Goal: Transaction & Acquisition: Purchase product/service

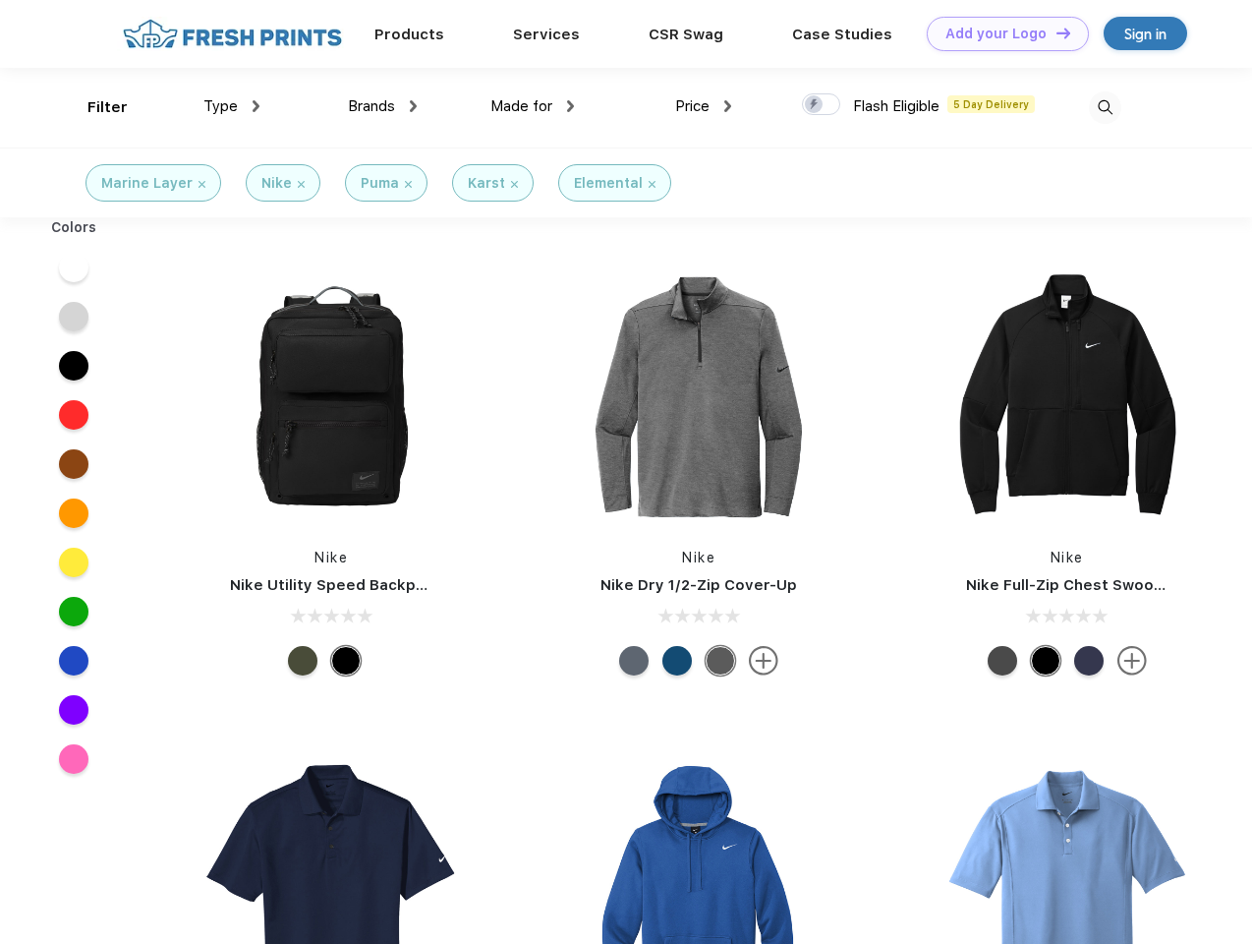
click at [1001, 33] on link "Add your Logo Design Tool" at bounding box center [1008, 34] width 162 height 34
click at [0, 0] on div "Design Tool" at bounding box center [0, 0] width 0 height 0
click at [1055, 32] on link "Add your Logo Design Tool" at bounding box center [1008, 34] width 162 height 34
click at [94, 107] on div "Filter" at bounding box center [107, 107] width 40 height 23
click at [232, 106] on span "Type" at bounding box center [220, 106] width 34 height 18
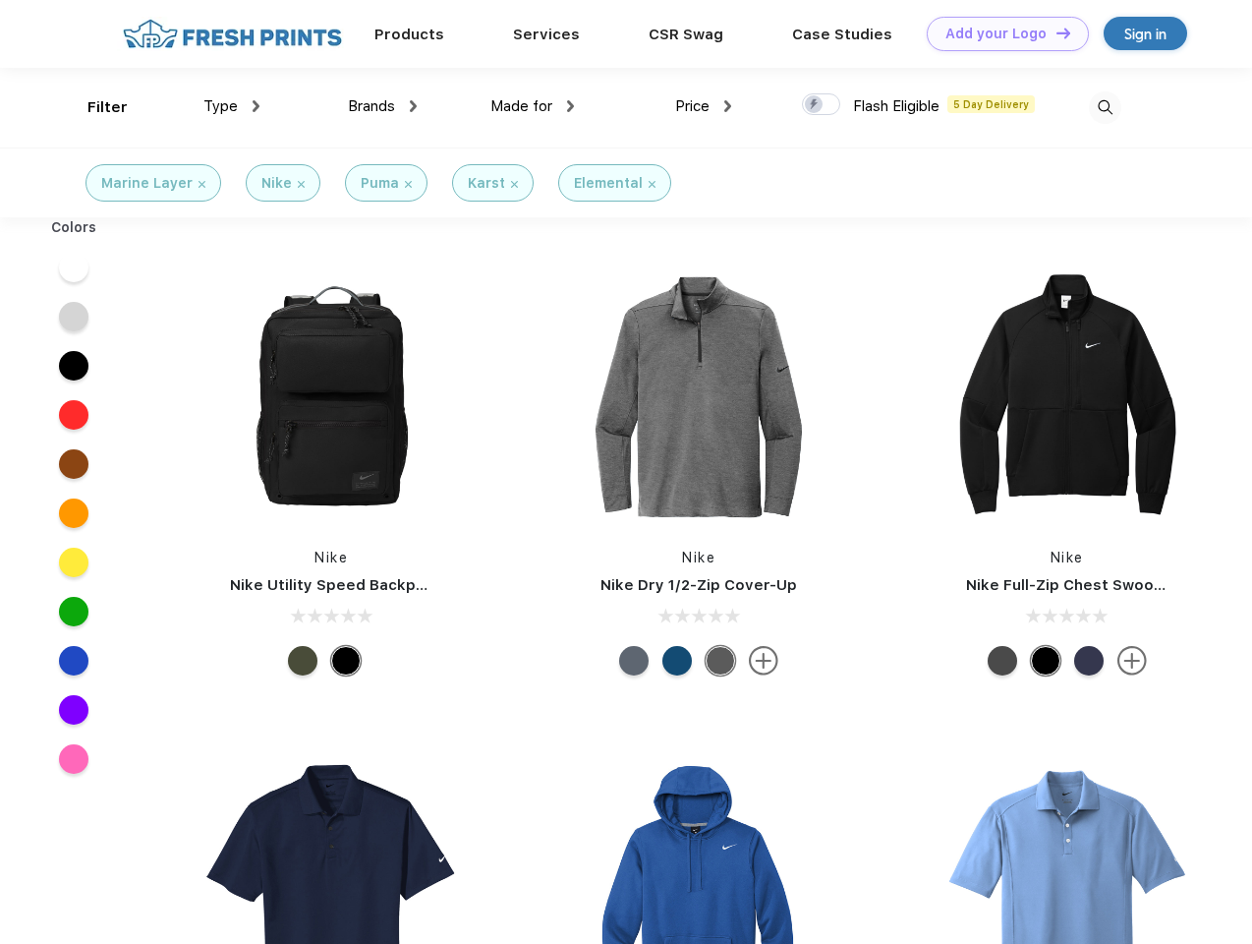
click at [382, 106] on span "Brands" at bounding box center [371, 106] width 47 height 18
click at [533, 106] on span "Made for" at bounding box center [521, 106] width 62 height 18
click at [704, 106] on span "Price" at bounding box center [692, 106] width 34 height 18
click at [822, 105] on div at bounding box center [821, 104] width 38 height 22
click at [815, 105] on input "checkbox" at bounding box center [808, 98] width 13 height 13
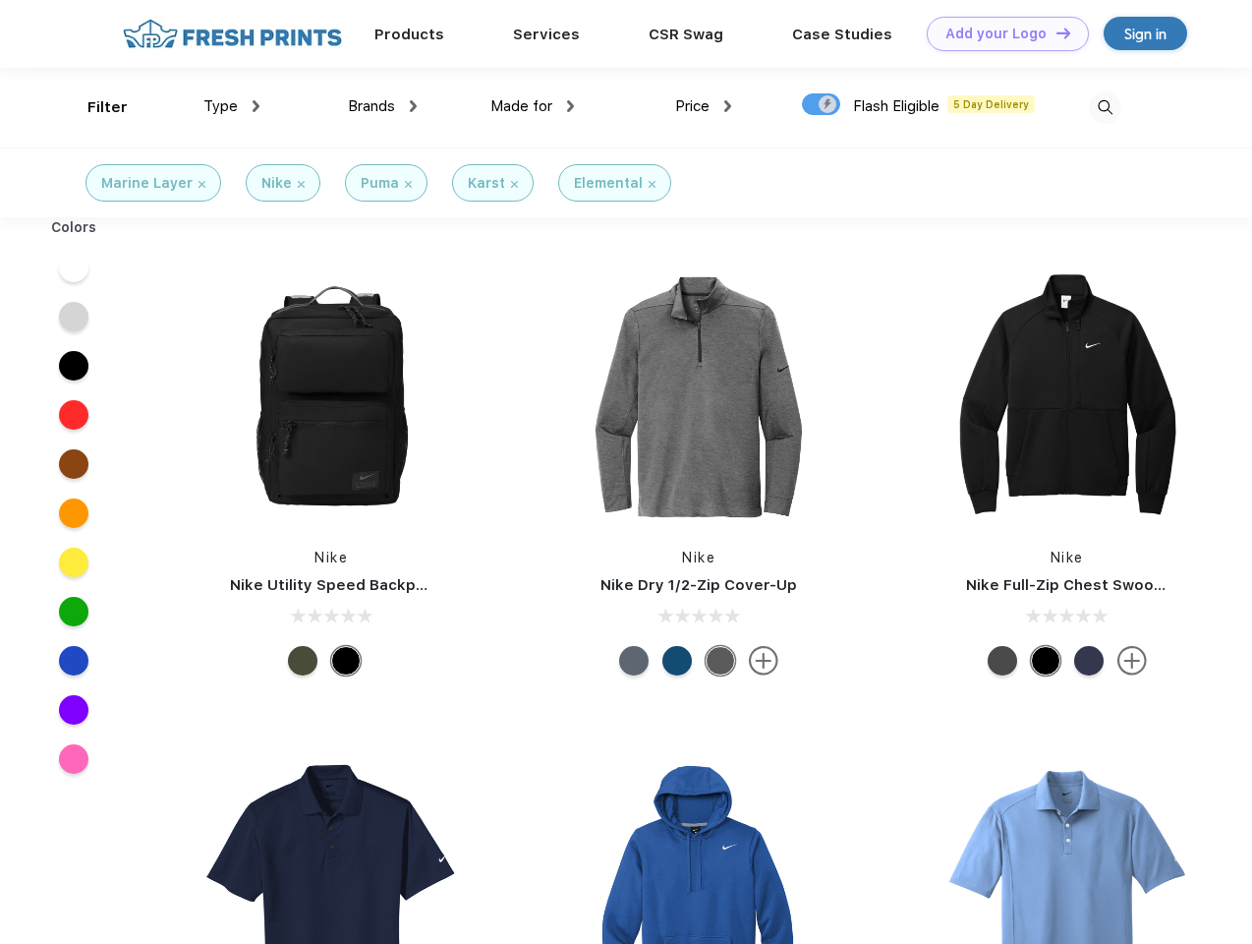
click at [1105, 107] on img at bounding box center [1105, 107] width 32 height 32
